Goal: Find specific page/section: Find specific page/section

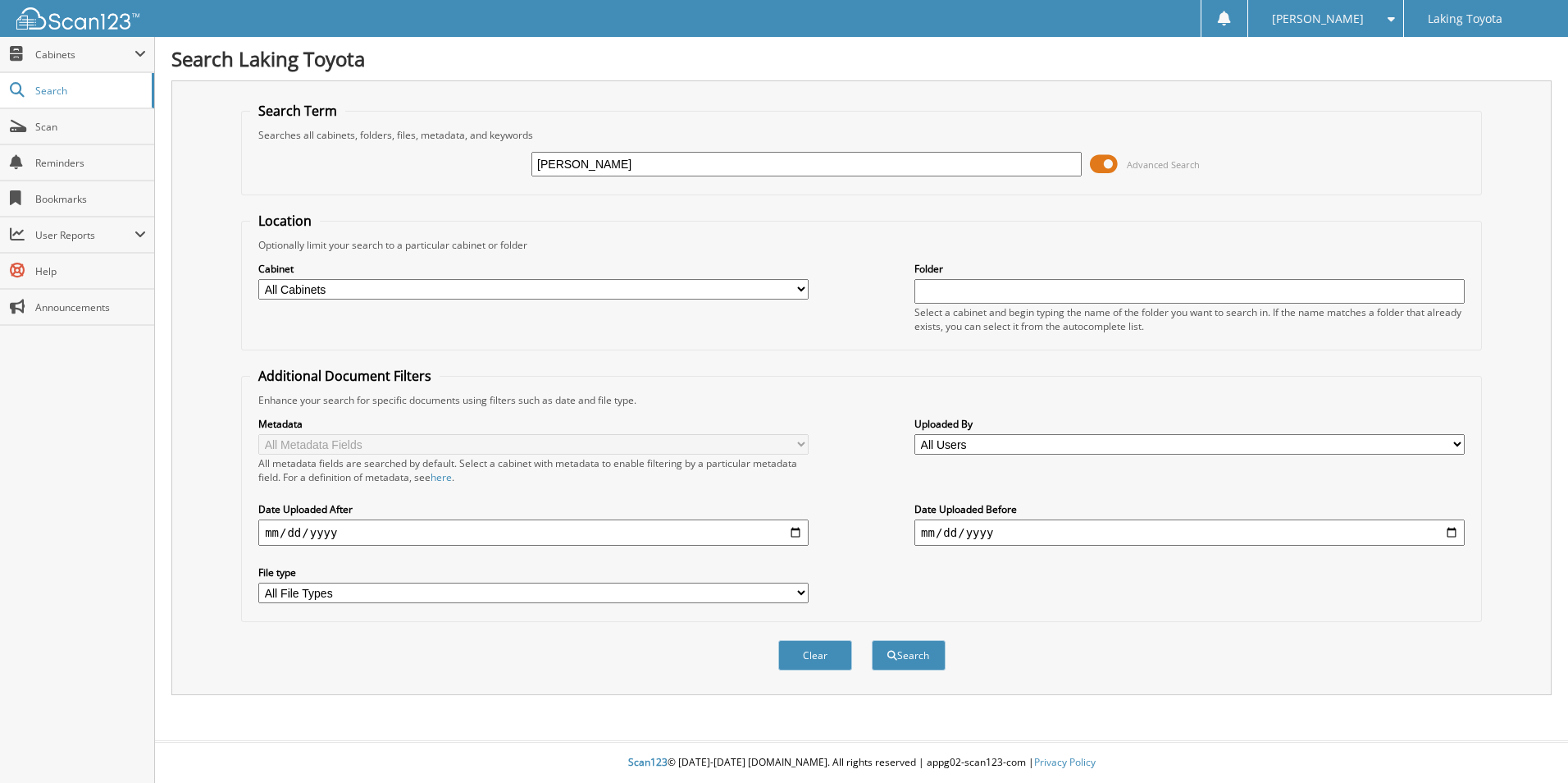
type input "[PERSON_NAME]"
click at [872, 640] on button "Search" at bounding box center [909, 655] width 74 height 30
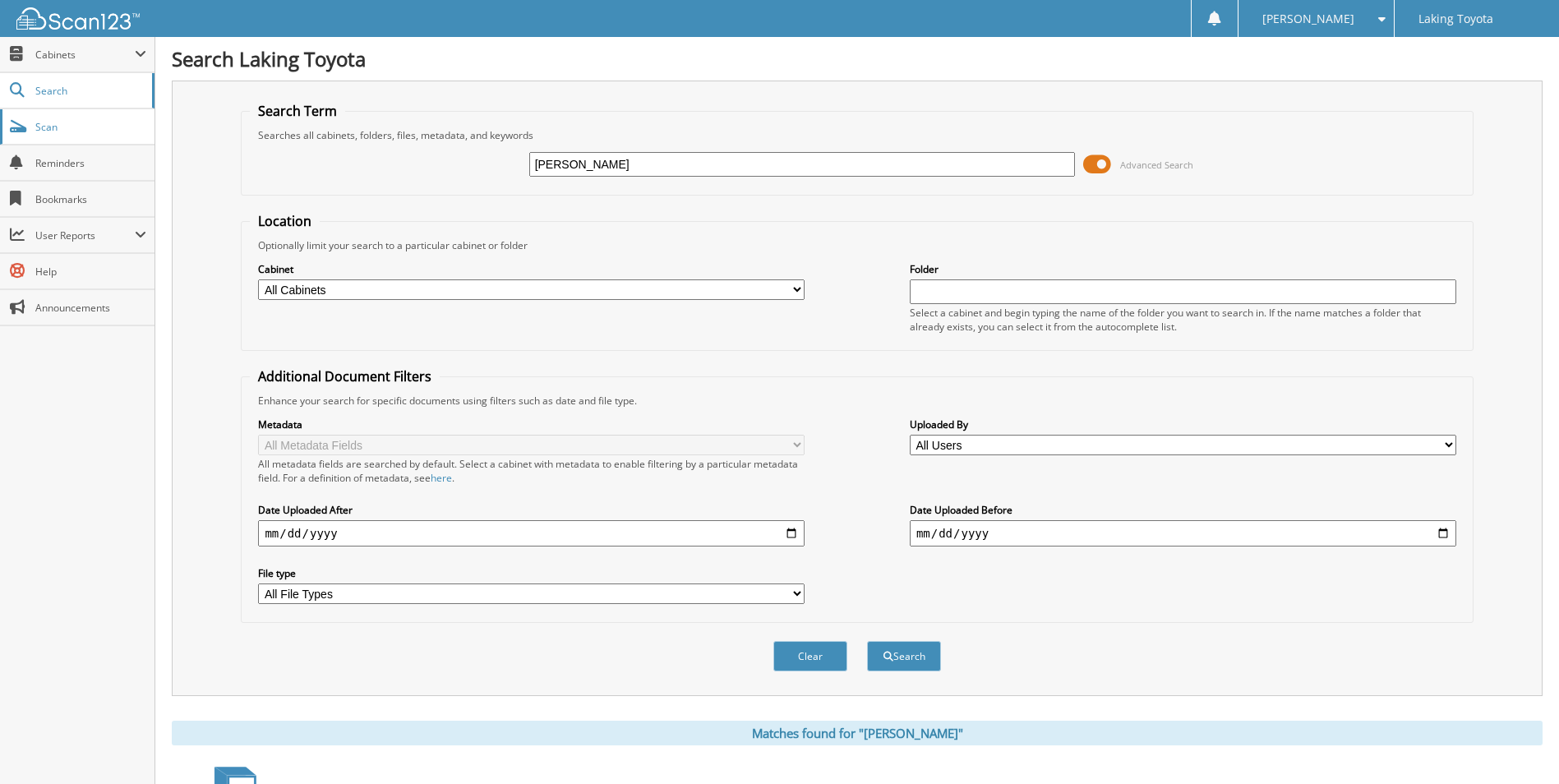
drag, startPoint x: 633, startPoint y: 156, endPoint x: 151, endPoint y: 125, distance: 483.0
type input "MATTHEW JOHNSON"
click at [867, 640] on button "Search" at bounding box center [904, 656] width 74 height 30
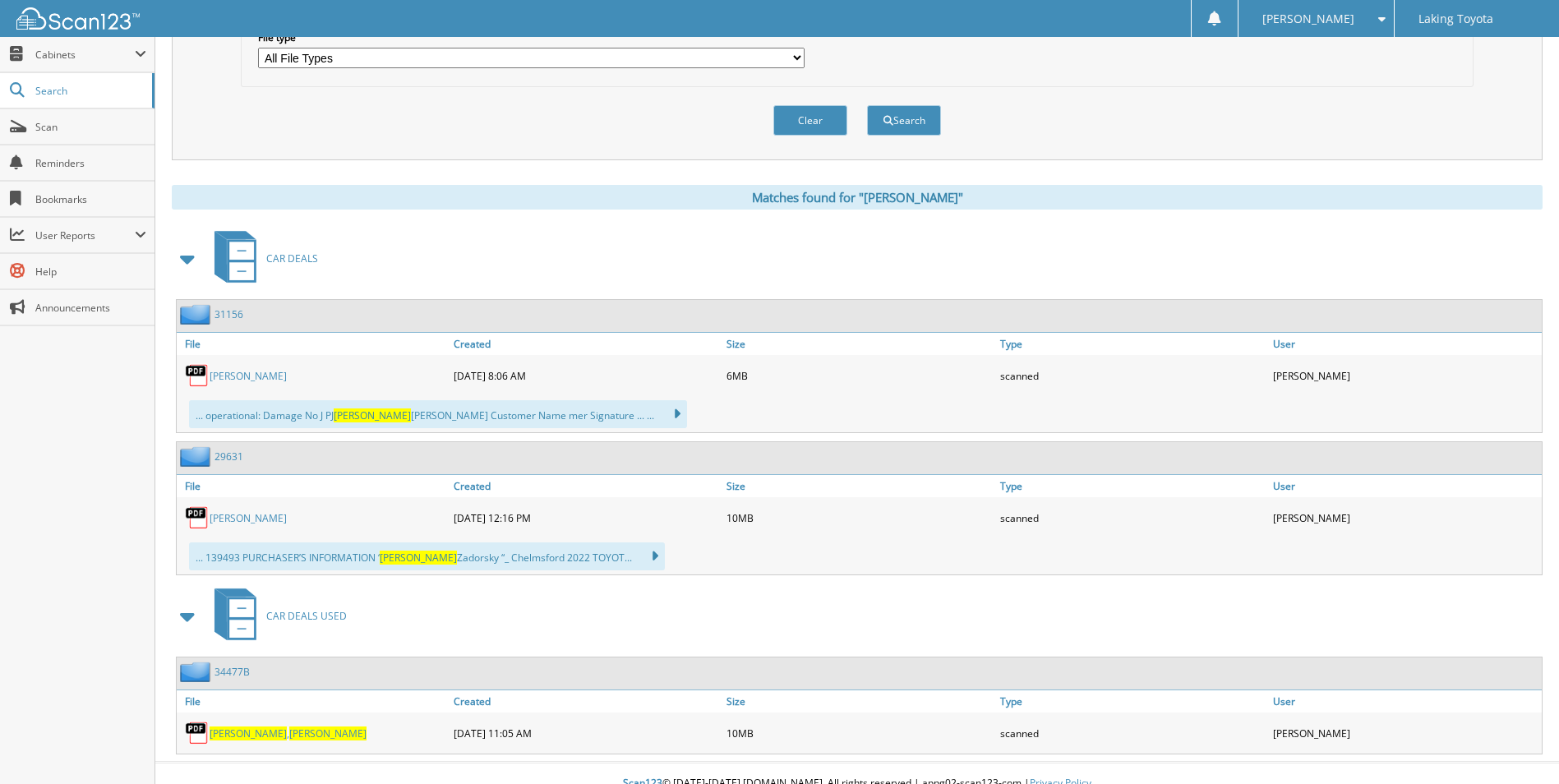
scroll to position [556, 0]
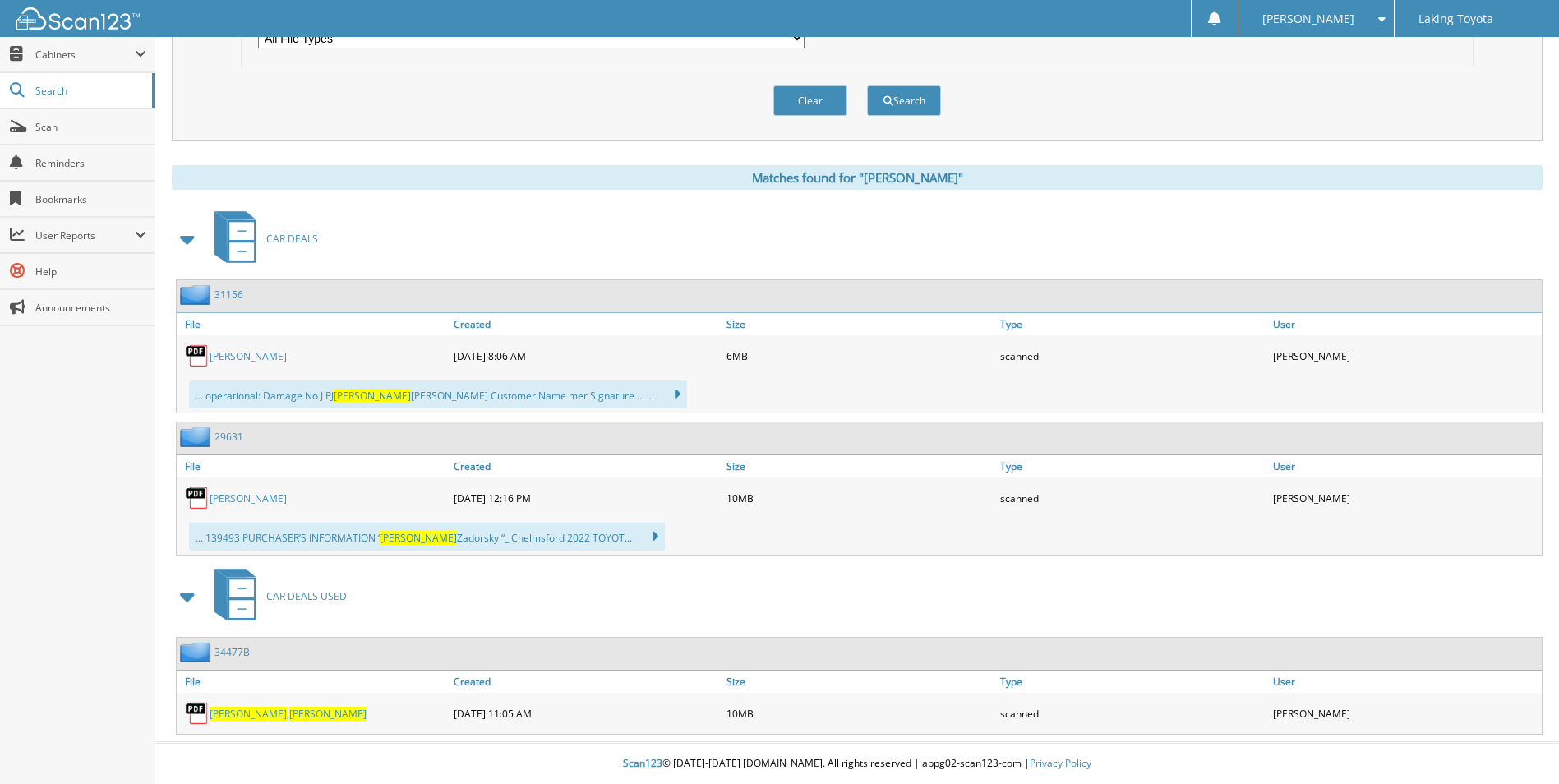
click at [289, 709] on span "Matthew" at bounding box center [328, 713] width 77 height 14
